Goal: Task Accomplishment & Management: Manage account settings

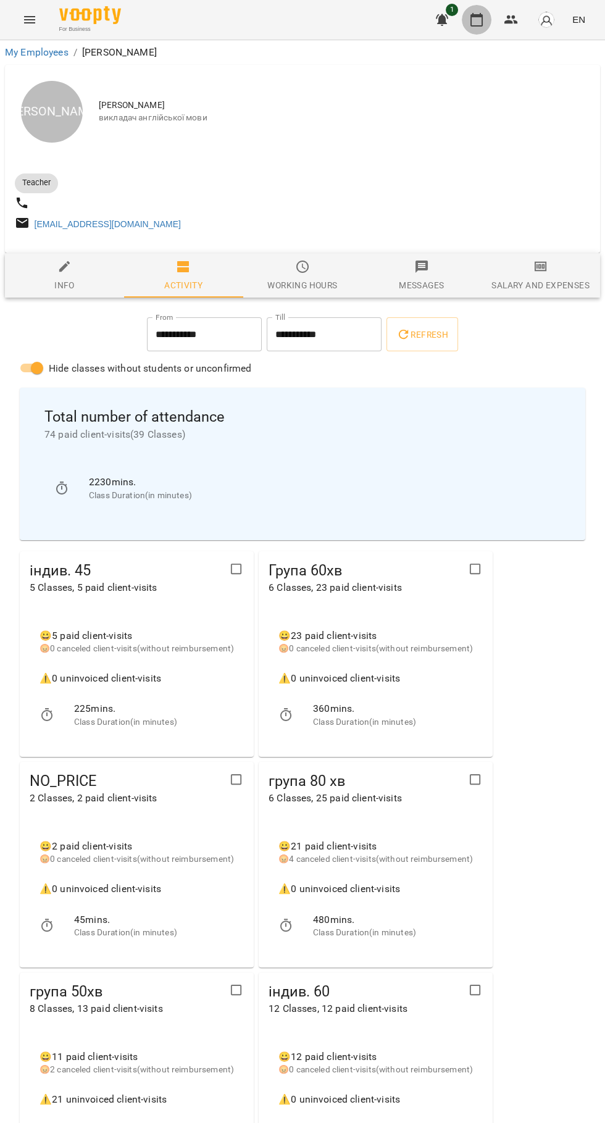
click at [477, 17] on icon "button" at bounding box center [476, 19] width 15 height 15
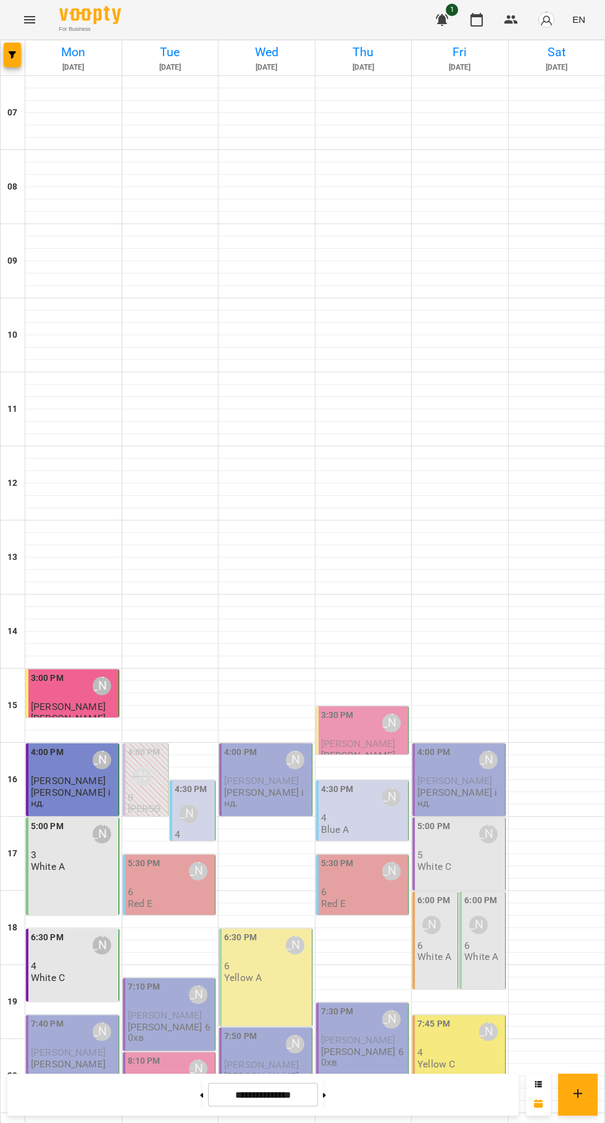
scroll to position [119, 0]
click at [89, 931] on div "Юлія Драгомощенко" at bounding box center [102, 945] width 28 height 28
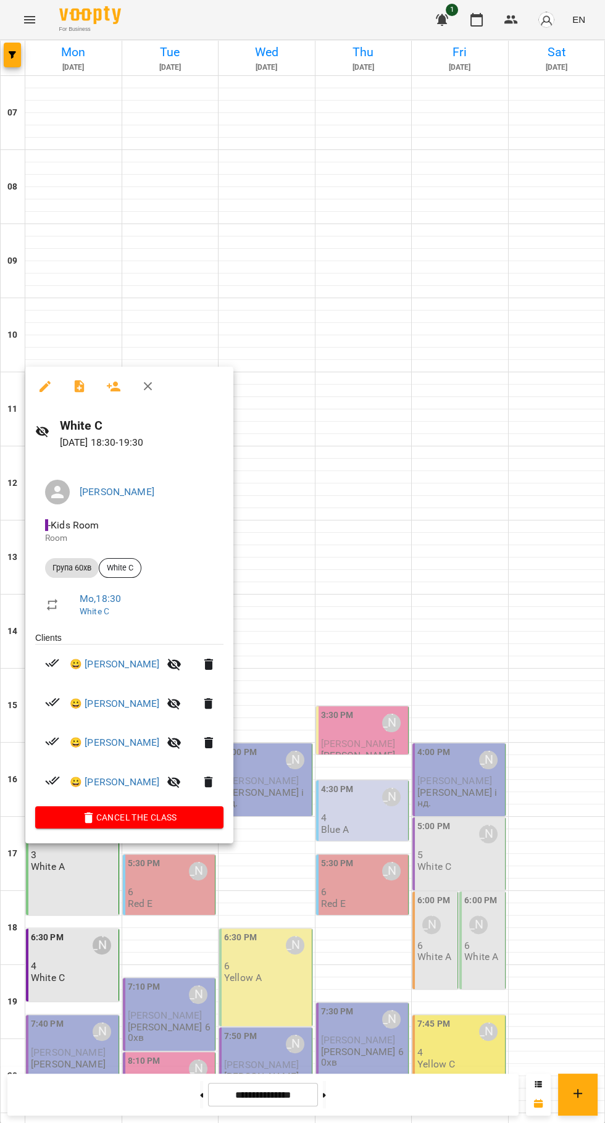
click at [81, 381] on icon "button" at bounding box center [79, 386] width 10 height 12
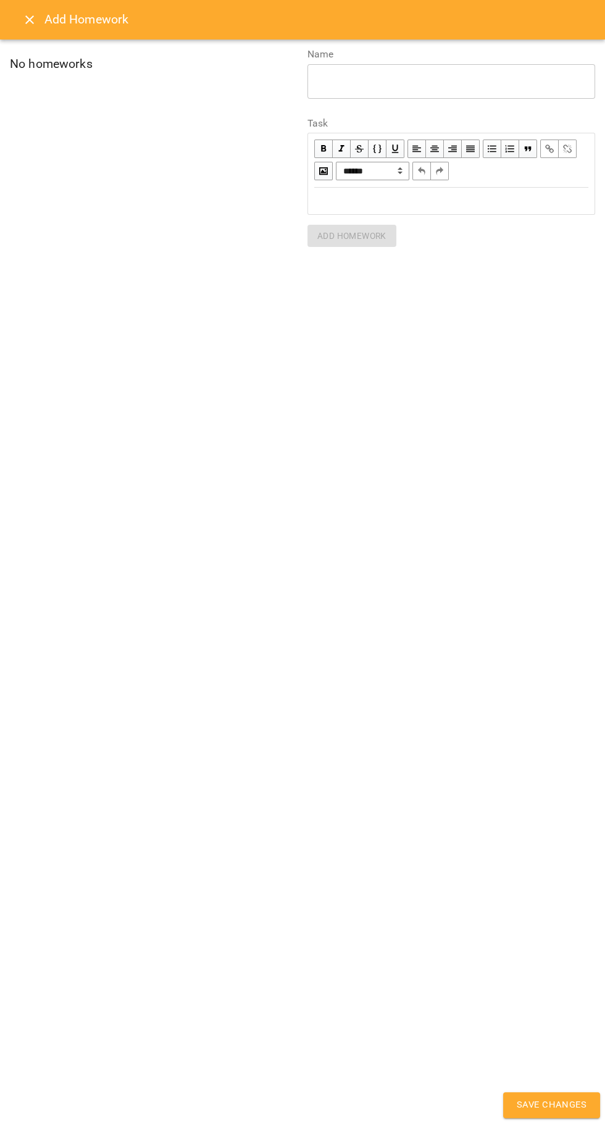
click at [497, 208] on div "Edit text" at bounding box center [451, 200] width 285 height 25
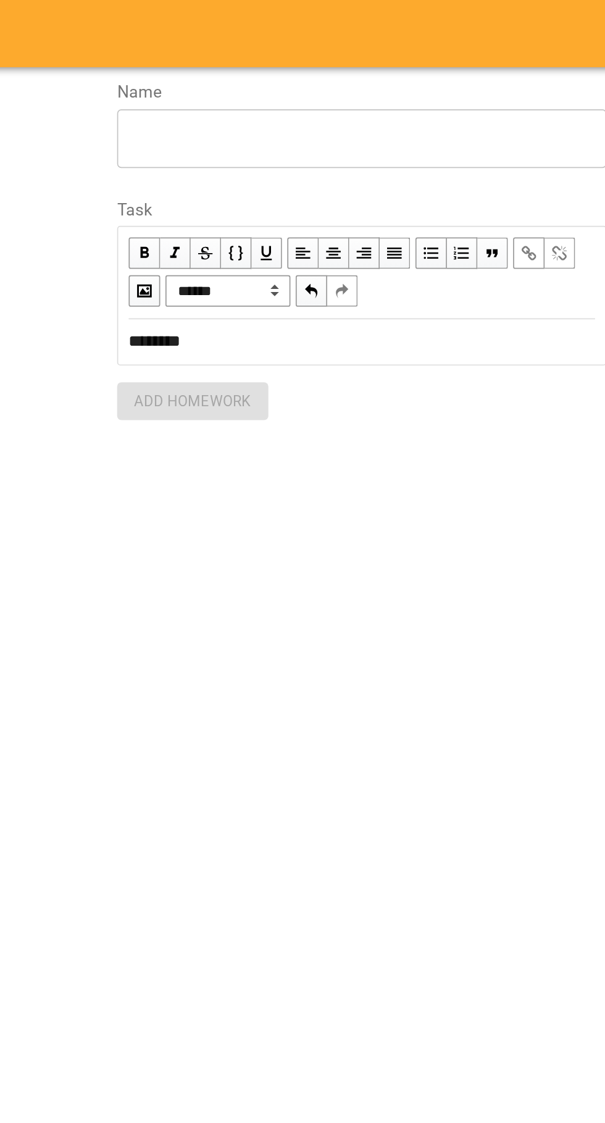
click at [480, 79] on textarea at bounding box center [451, 81] width 270 height 12
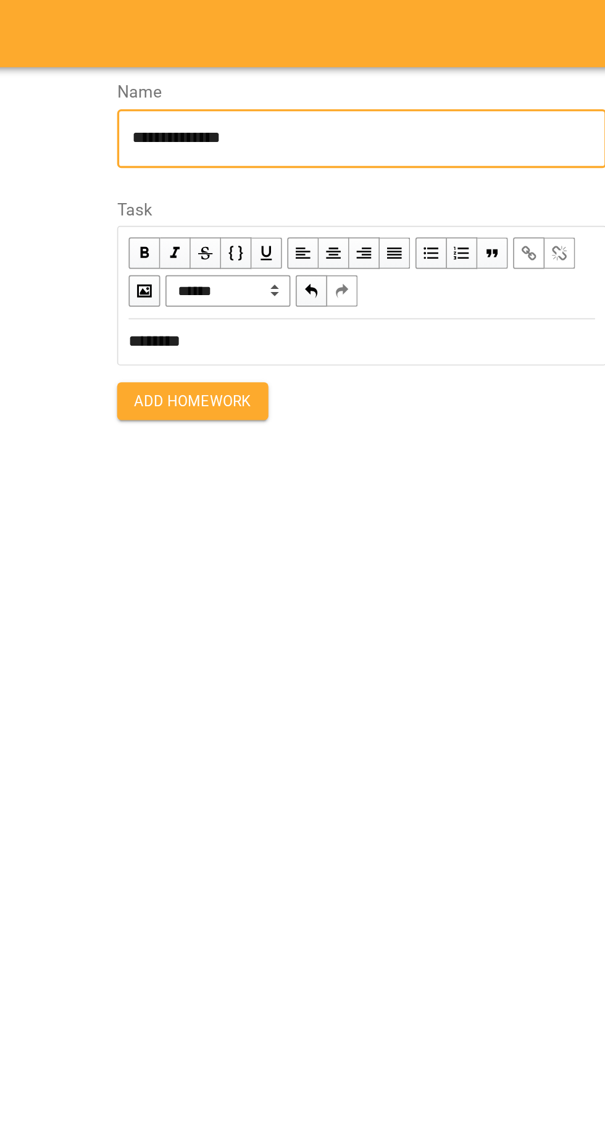
type textarea "**********"
click at [385, 242] on span "Add Homework" at bounding box center [351, 235] width 69 height 15
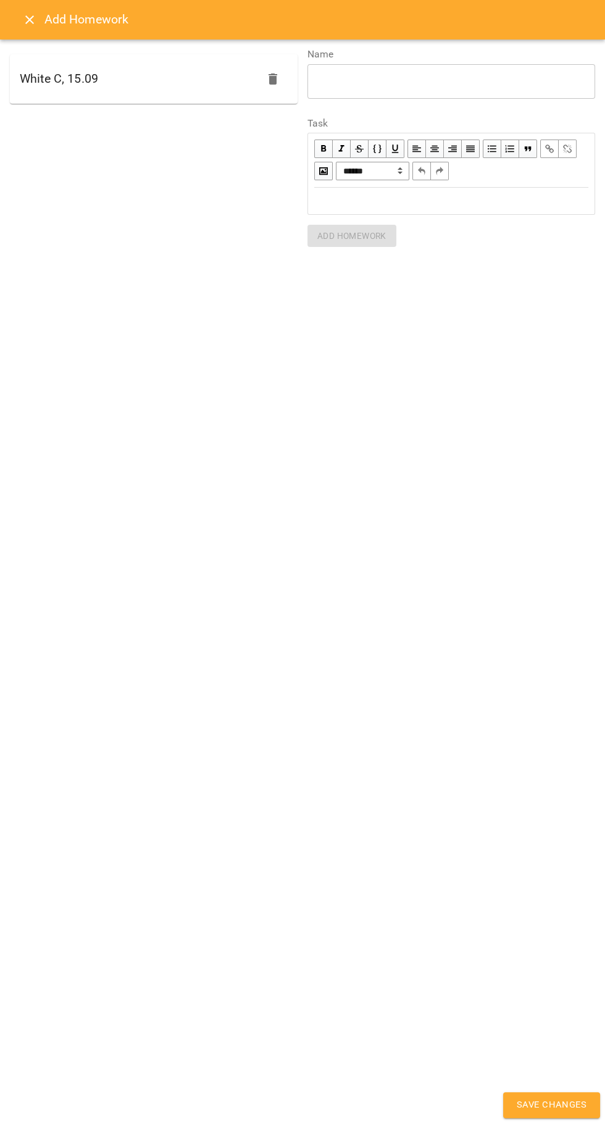
click at [560, 1100] on span "Save Changes" at bounding box center [552, 1105] width 70 height 16
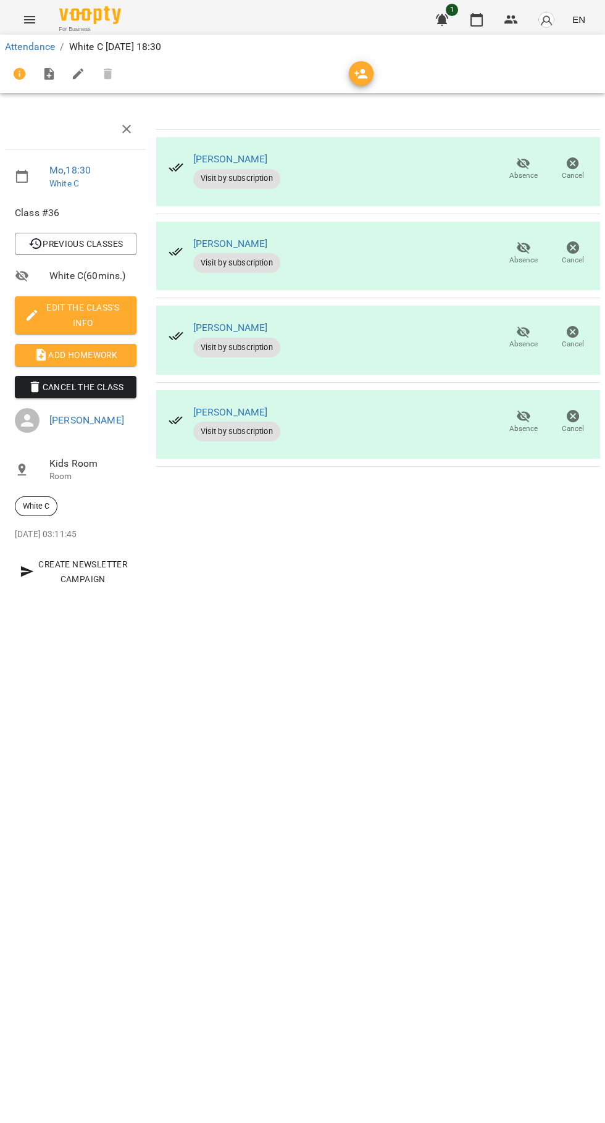
click at [477, 20] on icon "button" at bounding box center [476, 19] width 15 height 15
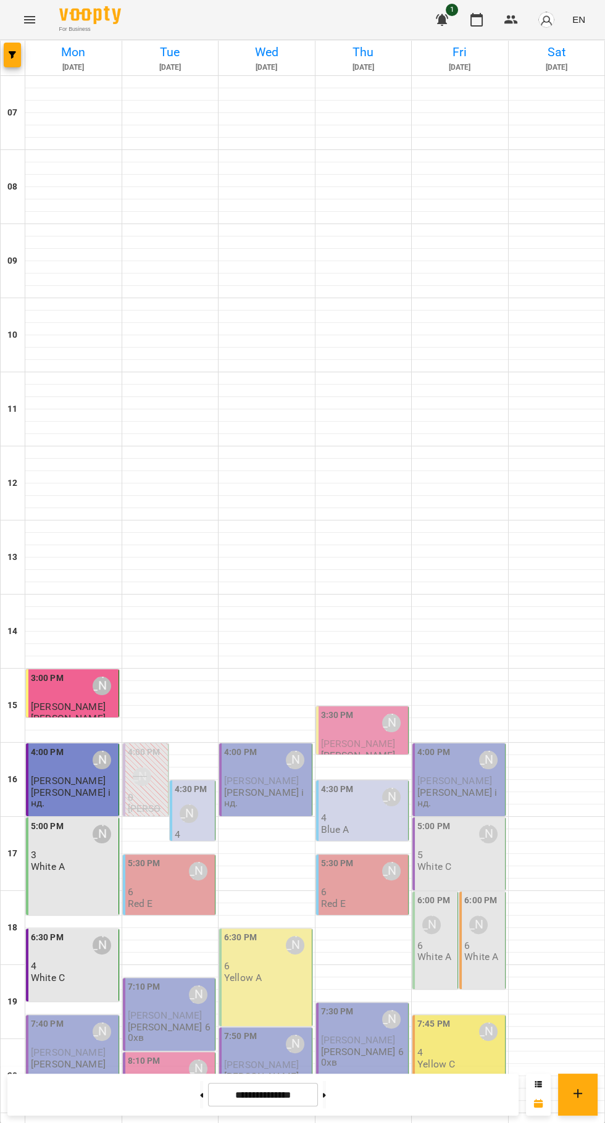
scroll to position [118, 0]
click at [52, 817] on div "5:00 PM Юлія Драгомощенко 3 White A" at bounding box center [72, 866] width 93 height 98
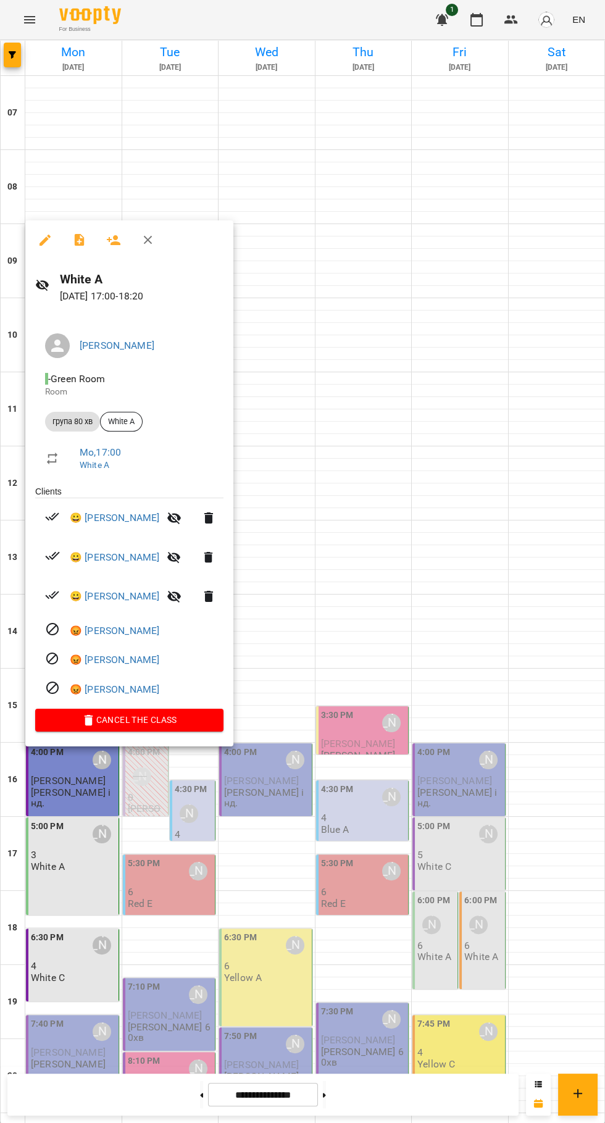
click at [386, 322] on div at bounding box center [302, 561] width 605 height 1123
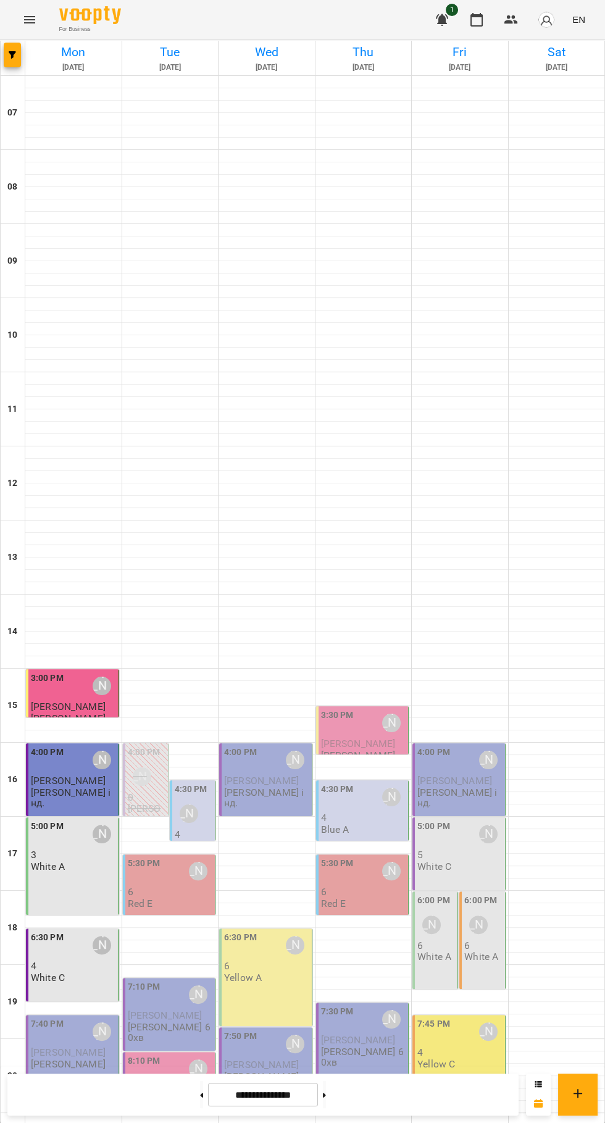
click at [86, 931] on div "6:30 PM Юлія Драгомощенко 4 White C" at bounding box center [73, 957] width 85 height 52
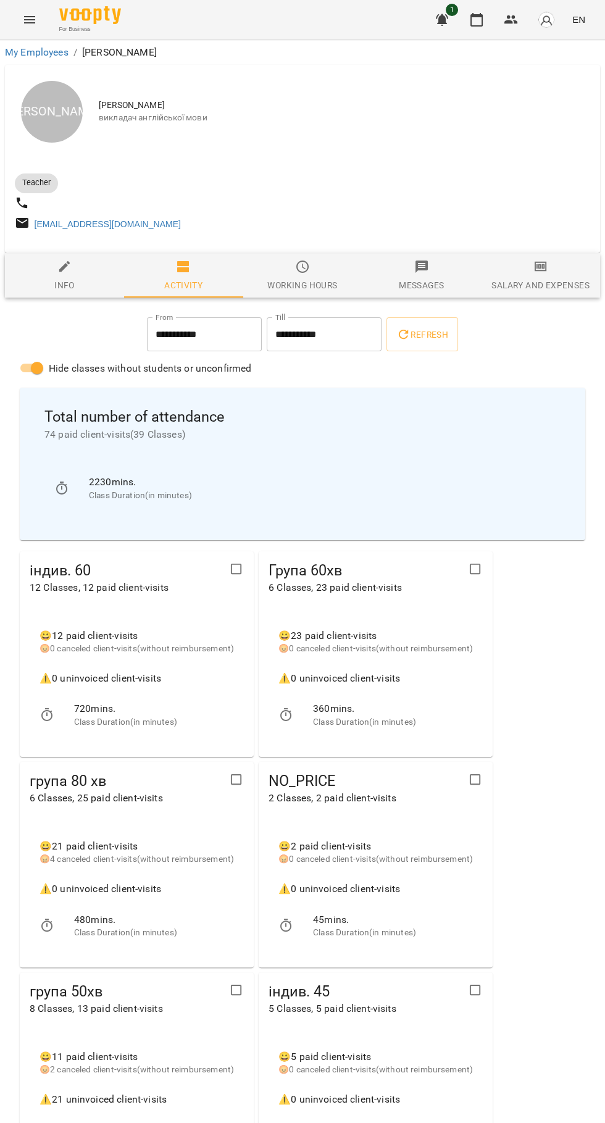
click at [469, 12] on button "button" at bounding box center [477, 20] width 30 height 30
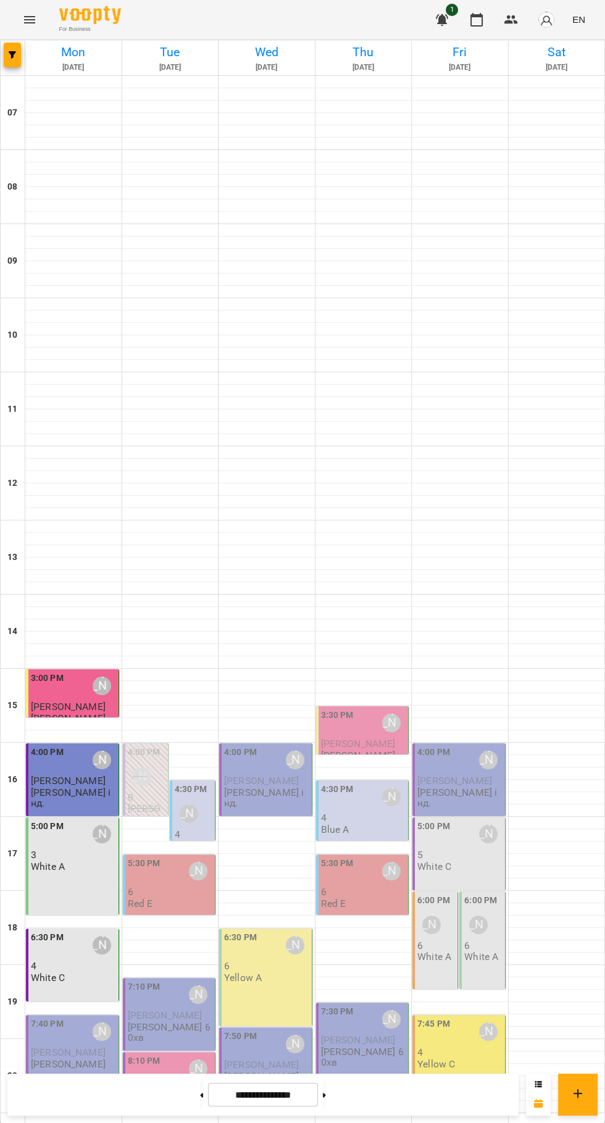
scroll to position [112, 0]
click at [198, 783] on div "4:30 PM" at bounding box center [191, 791] width 33 height 17
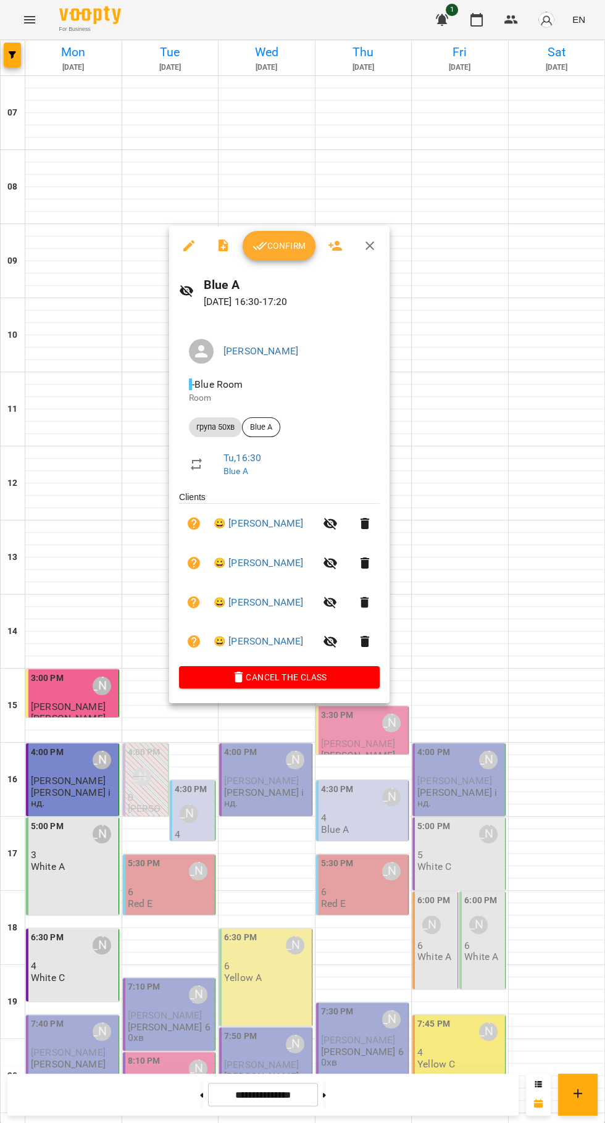
click at [584, 688] on div at bounding box center [302, 561] width 605 height 1123
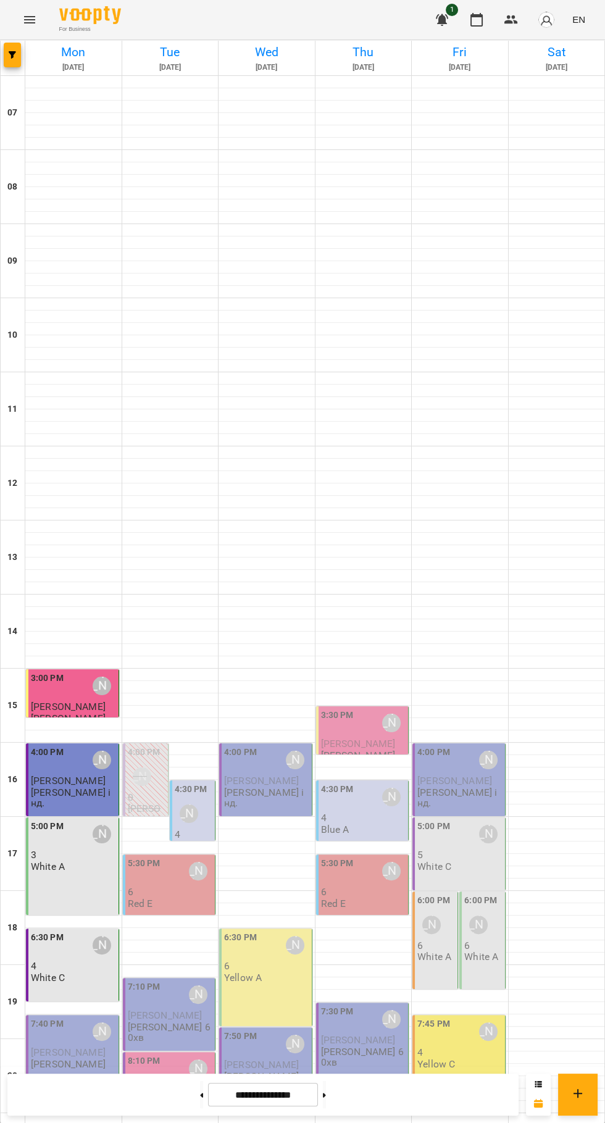
click at [138, 767] on div "[PERSON_NAME]" at bounding box center [142, 776] width 19 height 19
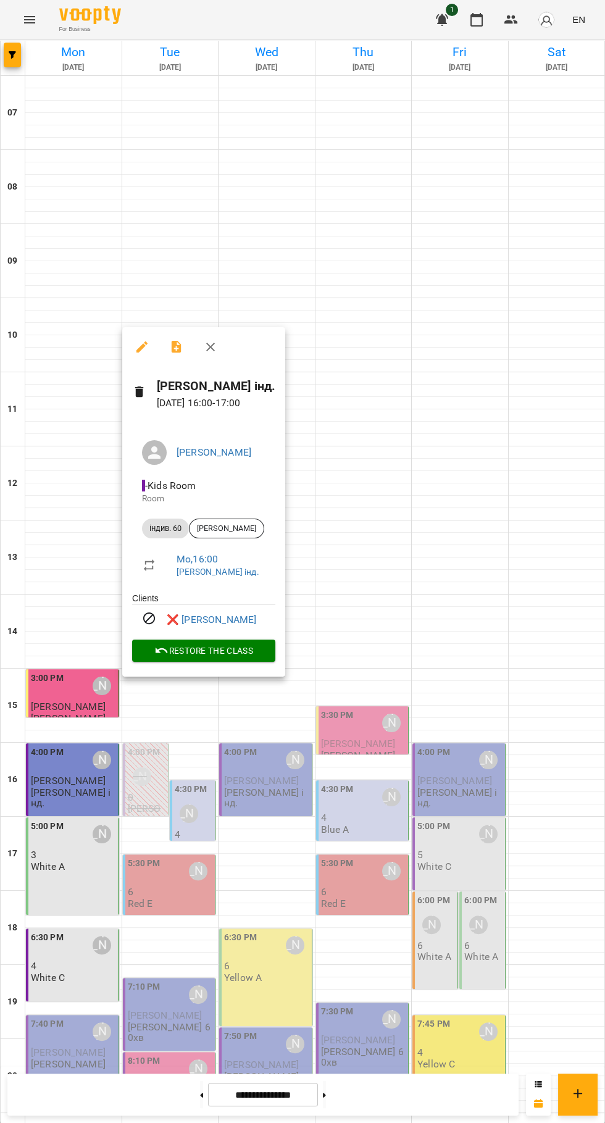
click at [562, 652] on div at bounding box center [302, 561] width 605 height 1123
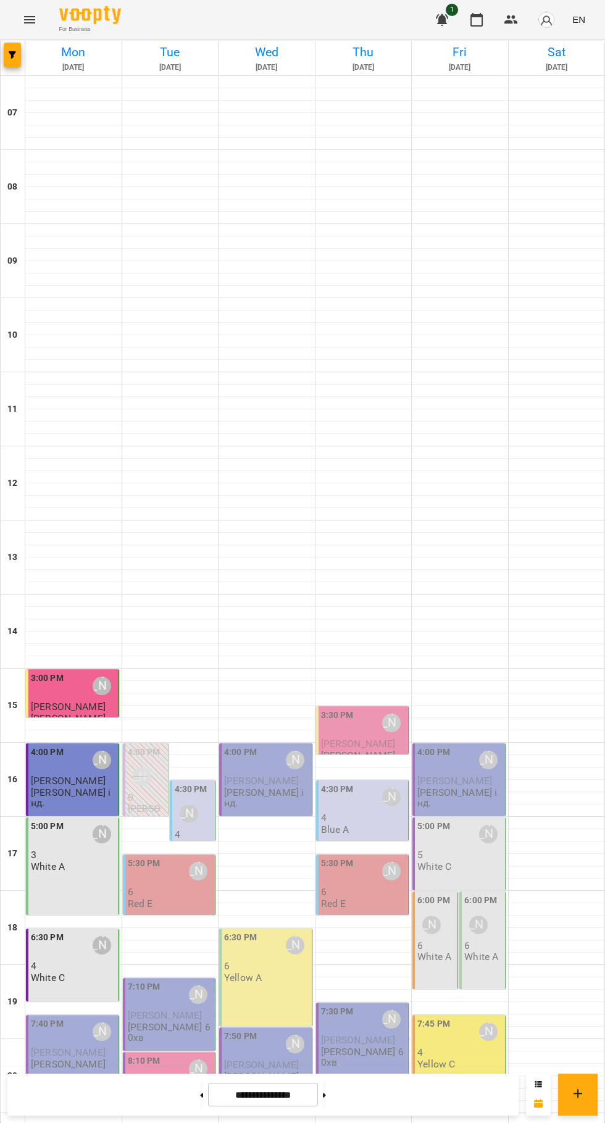
scroll to position [119, 0]
